Goal: Obtain resource: Obtain resource

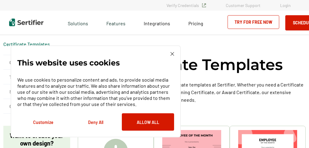
click at [173, 53] on img at bounding box center [173, 54] width 4 height 4
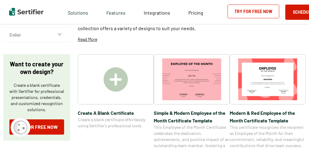
scroll to position [81, 0]
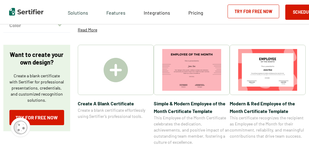
click at [270, 64] on img at bounding box center [267, 70] width 59 height 42
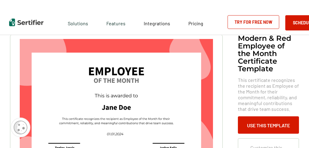
scroll to position [61, 0]
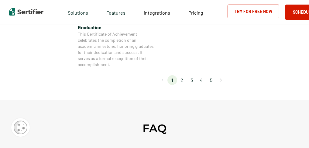
scroll to position [608, 0]
click at [183, 79] on li "2" at bounding box center [182, 80] width 10 height 10
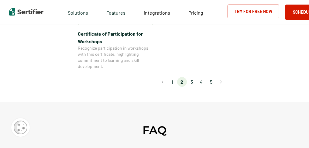
click at [193, 77] on li "3" at bounding box center [192, 82] width 10 height 10
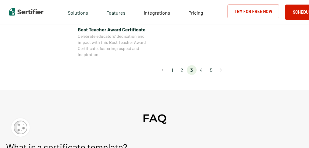
scroll to position [552, 0]
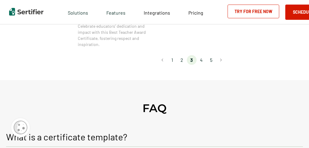
click at [202, 59] on li "4" at bounding box center [202, 60] width 10 height 10
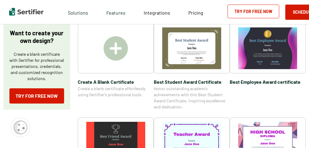
scroll to position [81, 0]
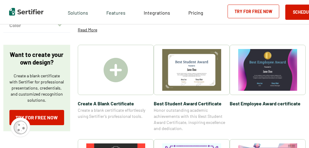
click at [253, 64] on img at bounding box center [267, 70] width 59 height 42
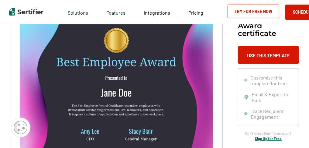
scroll to position [61, 0]
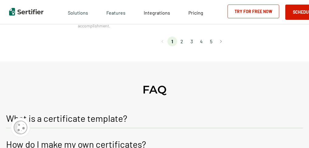
scroll to position [648, 0]
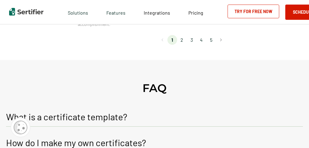
click at [192, 41] on li "3" at bounding box center [192, 40] width 10 height 10
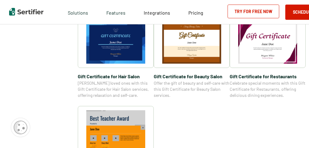
scroll to position [509, 0]
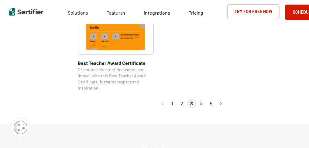
click at [202, 103] on li "4" at bounding box center [202, 104] width 10 height 10
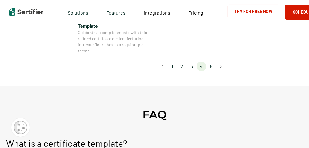
scroll to position [593, 0]
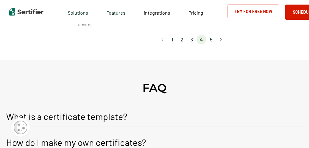
click at [211, 39] on li "5" at bounding box center [211, 40] width 10 height 10
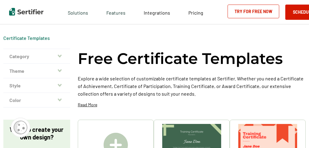
scroll to position [0, 0]
